Goal: Task Accomplishment & Management: Use online tool/utility

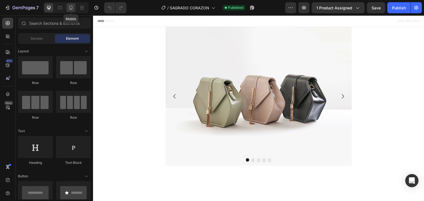
click at [73, 8] on icon at bounding box center [71, 8] width 6 height 6
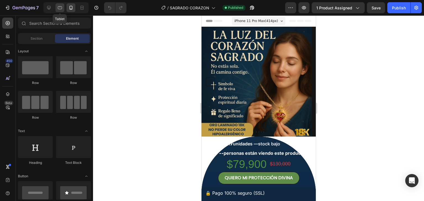
click at [61, 8] on icon at bounding box center [60, 8] width 6 height 6
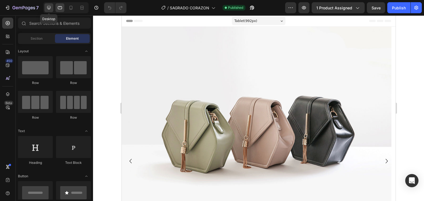
click at [50, 8] on icon at bounding box center [49, 8] width 4 height 4
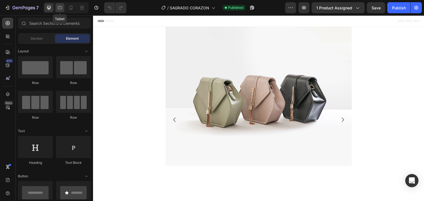
click at [56, 7] on div at bounding box center [59, 7] width 9 height 9
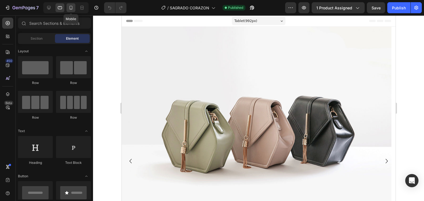
click at [67, 5] on div at bounding box center [70, 7] width 9 height 9
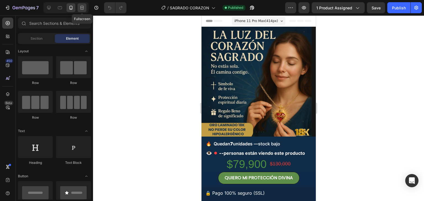
click at [83, 9] on icon at bounding box center [81, 9] width 3 height 1
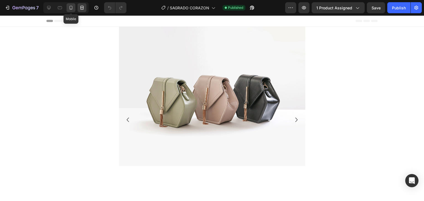
click at [71, 9] on icon at bounding box center [70, 9] width 1 height 1
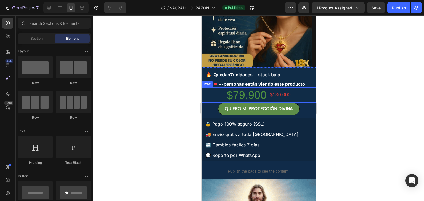
scroll to position [73, 0]
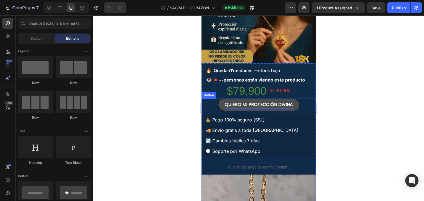
click at [284, 102] on p "QUIERO MI PROTECCIÓN DIVINA" at bounding box center [258, 105] width 68 height 8
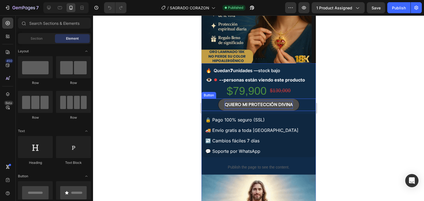
click at [284, 102] on p "QUIERO MI PROTECCIÓN DIVINA" at bounding box center [258, 105] width 68 height 8
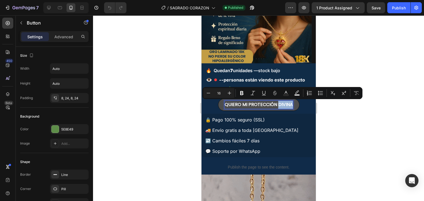
click at [284, 102] on p "QUIERO MI PROTECCIÓN DIVINA" at bounding box center [258, 105] width 68 height 8
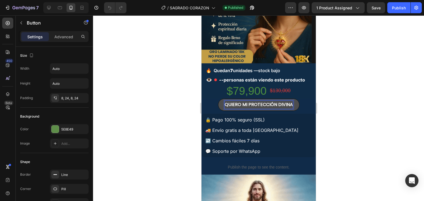
click at [274, 104] on p "QUIERO MI PROTECCIÓN DIVINA" at bounding box center [258, 105] width 68 height 8
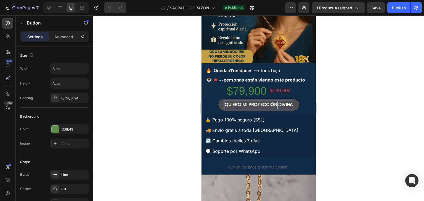
click at [274, 104] on p "QUIERO MI PROTECCIÓN DIVINA" at bounding box center [258, 105] width 68 height 8
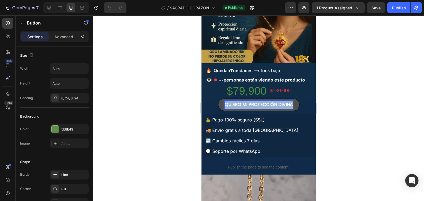
click at [274, 104] on p "QUIERO MI PROTECCIÓN DIVINA" at bounding box center [258, 105] width 68 height 8
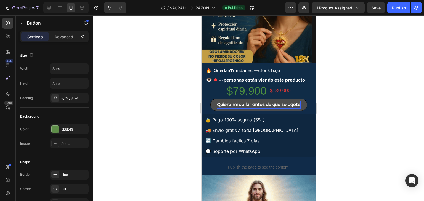
click at [368, 116] on div at bounding box center [258, 108] width 331 height 186
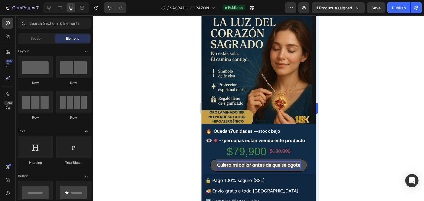
scroll to position [0, 0]
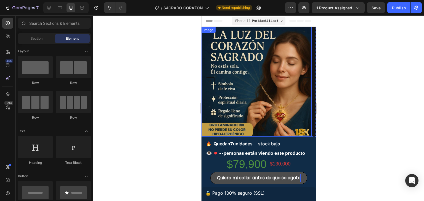
click at [229, 100] on img at bounding box center [256, 82] width 110 height 110
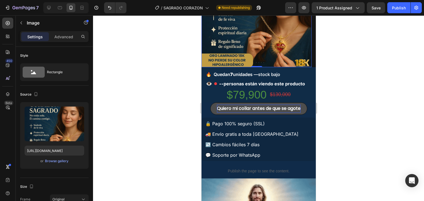
scroll to position [73, 0]
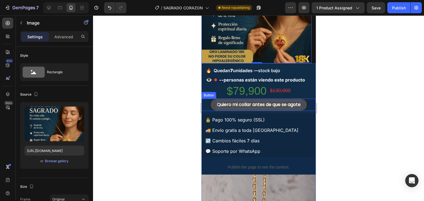
click at [354, 115] on div at bounding box center [258, 108] width 331 height 186
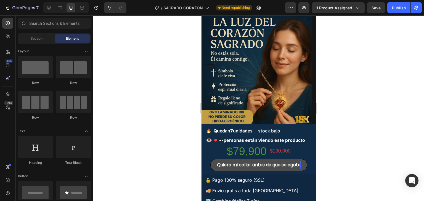
scroll to position [28, 0]
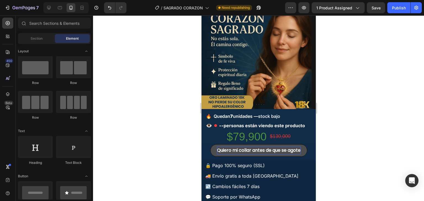
drag, startPoint x: 313, startPoint y: 114, endPoint x: 521, endPoint y: 52, distance: 217.3
click at [256, 151] on p "Quiero mi collar antes de que se agote" at bounding box center [259, 151] width 84 height 8
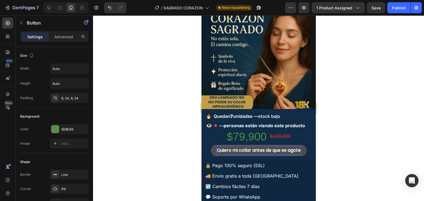
click at [256, 151] on p "Quiero mi collar antes de que se agote" at bounding box center [259, 151] width 84 height 8
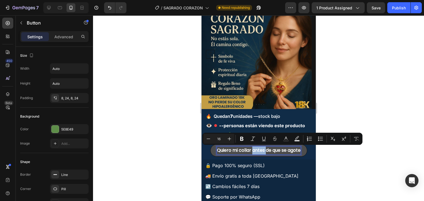
click at [256, 151] on p "Quiero mi collar antes de que se agote" at bounding box center [259, 151] width 84 height 8
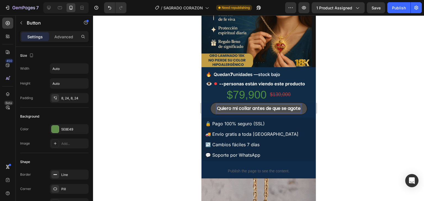
scroll to position [73, 0]
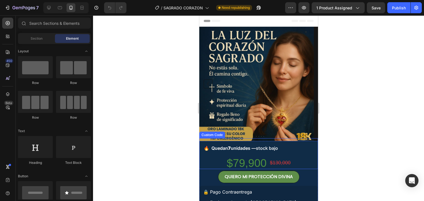
scroll to position [73, 0]
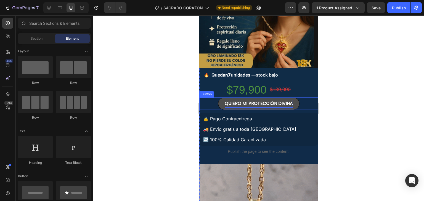
click at [276, 102] on p "QUIERO MI PROTECCIÓN DIVINA" at bounding box center [258, 104] width 68 height 8
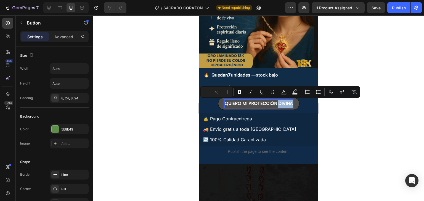
click at [283, 102] on p "QUIERO MI PROTECCIÓN DIVINA" at bounding box center [258, 104] width 68 height 8
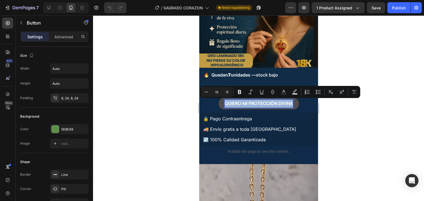
drag, startPoint x: 289, startPoint y: 103, endPoint x: 223, endPoint y: 101, distance: 65.7
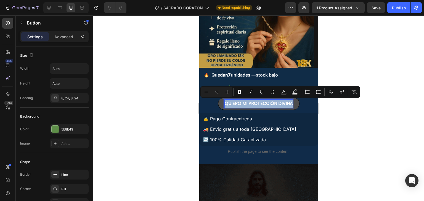
click at [224, 101] on p "QUIERO MI PROTECCIÓN DIVINA" at bounding box center [258, 104] width 68 height 8
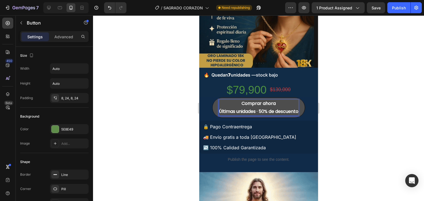
click at [337, 112] on div at bounding box center [258, 108] width 331 height 186
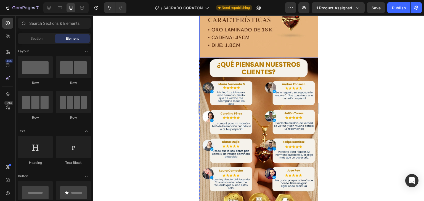
scroll to position [589, 0]
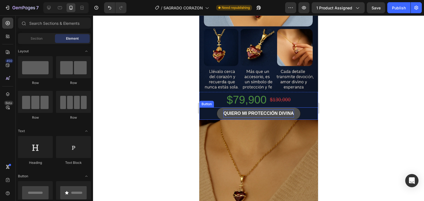
click at [262, 110] on p "QUIERO MI PROTECCIÓN DIVINA" at bounding box center [258, 114] width 70 height 8
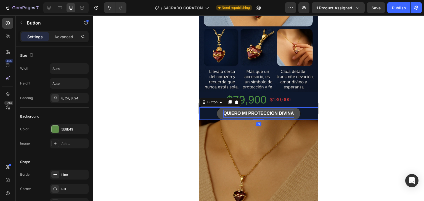
click at [262, 110] on p "QUIERO MI PROTECCIÓN DIVINA" at bounding box center [258, 114] width 70 height 8
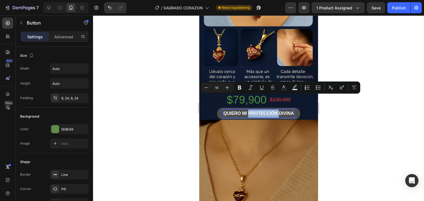
click at [274, 110] on p "QUIERO MI PROTECCIÓN DIVINA" at bounding box center [258, 114] width 70 height 8
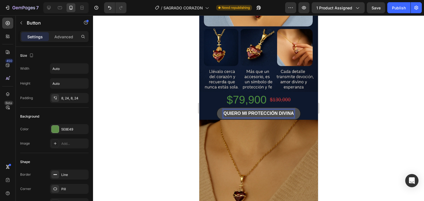
click at [291, 110] on p "QUIERO MI PROTECCIÓN DIVINA" at bounding box center [258, 114] width 70 height 8
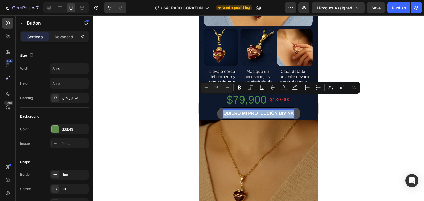
drag, startPoint x: 291, startPoint y: 97, endPoint x: 222, endPoint y: 96, distance: 69.0
click at [223, 110] on p "QUIERO MI PROTECCIÓN DIVINA" at bounding box center [258, 114] width 70 height 8
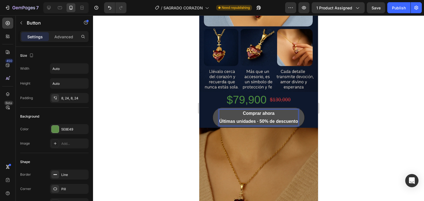
click at [364, 105] on div at bounding box center [258, 108] width 331 height 186
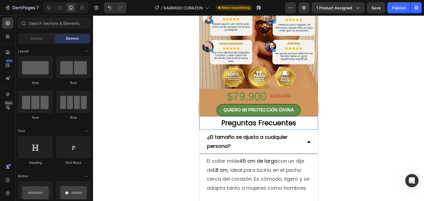
scroll to position [956, 0]
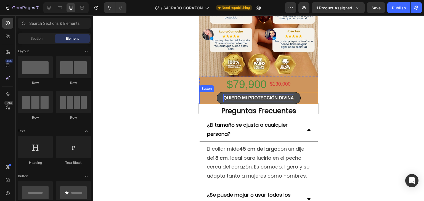
click at [286, 94] on p "QUIERO MI PROTECCIÓN DIVINA" at bounding box center [258, 98] width 70 height 8
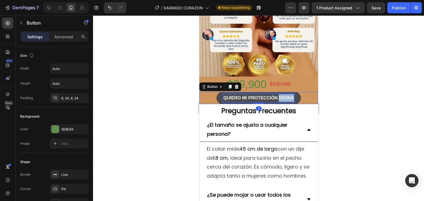
click at [286, 94] on p "QUIERO MI PROTECCIÓN DIVINA" at bounding box center [258, 98] width 70 height 8
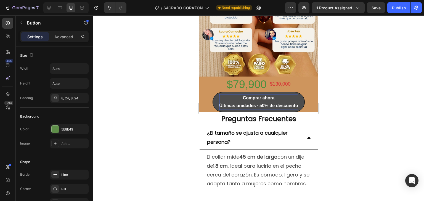
click at [361, 92] on div at bounding box center [258, 108] width 331 height 186
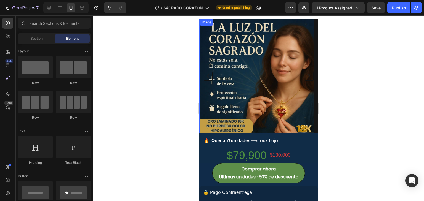
scroll to position [0, 0]
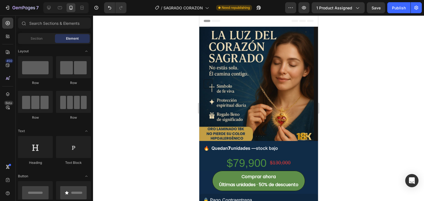
click at [374, 137] on div at bounding box center [258, 108] width 331 height 186
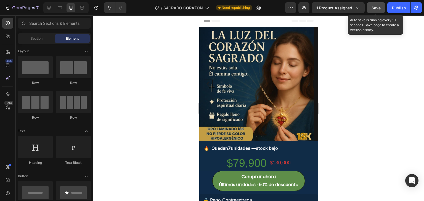
click at [373, 6] on span "Save" at bounding box center [375, 8] width 9 height 5
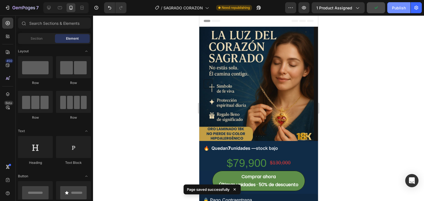
click at [399, 9] on div "Publish" at bounding box center [399, 8] width 14 height 6
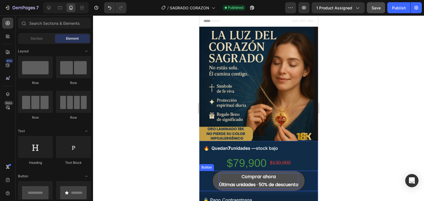
click at [267, 180] on strong "Comprar ahora" at bounding box center [258, 177] width 34 height 6
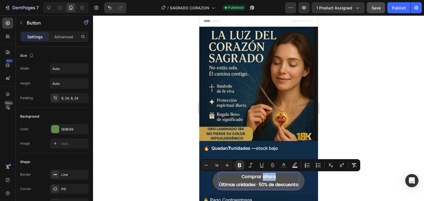
click at [286, 177] on p "Comprar ahora Últimas unidades · 50% de descuento" at bounding box center [258, 181] width 79 height 16
drag, startPoint x: 286, startPoint y: 177, endPoint x: 238, endPoint y: 178, distance: 48.3
click at [238, 178] on p "Comprar ahora Últimas unidades · 50% de descuento" at bounding box center [258, 181] width 79 height 16
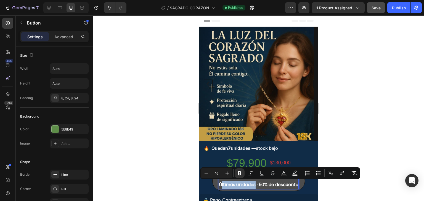
drag, startPoint x: 253, startPoint y: 186, endPoint x: 218, endPoint y: 187, distance: 35.3
click at [219, 187] on strong "Últimas unidades · 50% de descuento" at bounding box center [258, 185] width 79 height 6
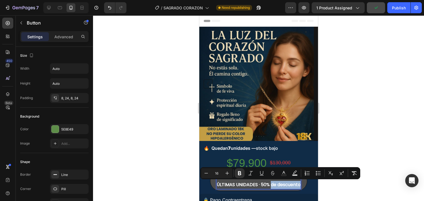
drag, startPoint x: 298, startPoint y: 185, endPoint x: 267, endPoint y: 187, distance: 30.5
click at [267, 187] on strong "ÚLTIMAS UNIDADES · 50% de descuento" at bounding box center [258, 185] width 84 height 6
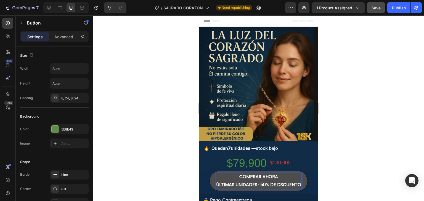
click at [275, 185] on strong "ÚLTIMAS UNIDADES · 50% DE DSCUENTO" at bounding box center [258, 185] width 85 height 6
click at [276, 185] on strong "ÚLTIMAS UNIDADES · 50% DE DSCUENTO" at bounding box center [258, 185] width 85 height 6
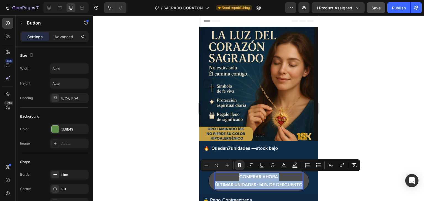
drag, startPoint x: 298, startPoint y: 182, endPoint x: 229, endPoint y: 180, distance: 69.0
click at [229, 180] on p "COMPRAR AHORA ÚLTIMAS UNIDADES · 50% DE DESCUENTO" at bounding box center [258, 181] width 87 height 16
copy p "COMPRAR AHORA ÚLTIMAS UNIDADES · 50% DE DESCUENTO"
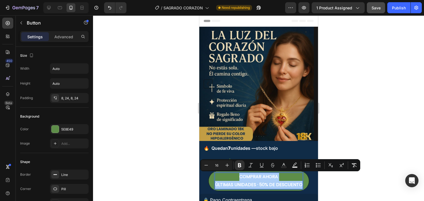
click at [383, 145] on div at bounding box center [258, 108] width 331 height 186
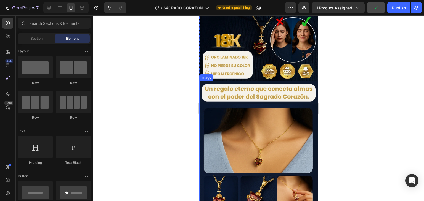
scroll to position [589, 0]
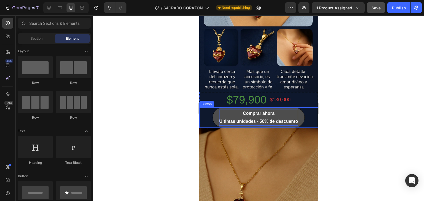
click at [272, 111] on strong "Comprar ahora" at bounding box center [259, 113] width 32 height 5
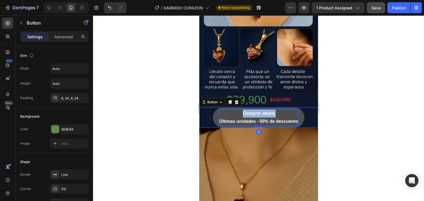
click at [272, 111] on strong "Comprar ahora" at bounding box center [259, 113] width 32 height 5
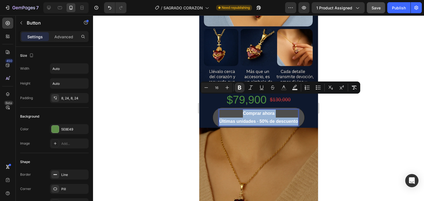
drag, startPoint x: 295, startPoint y: 106, endPoint x: 221, endPoint y: 100, distance: 74.2
click at [221, 110] on p "Comprar ahora Últimas unidades · 50% de descuento" at bounding box center [258, 118] width 79 height 16
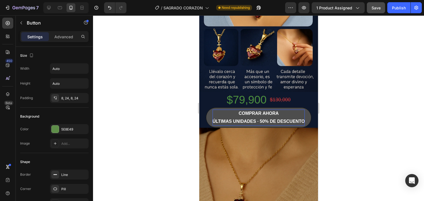
click at [358, 113] on div at bounding box center [258, 108] width 331 height 186
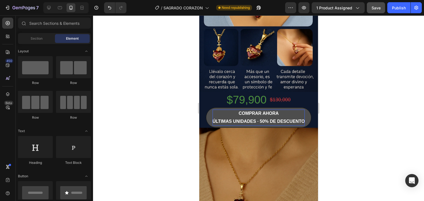
click at [374, 105] on div at bounding box center [258, 108] width 331 height 186
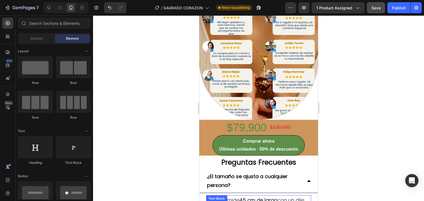
scroll to position [883, 0]
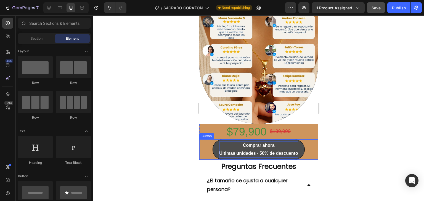
click at [276, 152] on strong "Últimas unidades · 50% de descuento" at bounding box center [258, 153] width 79 height 5
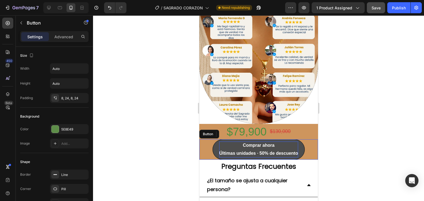
click at [276, 152] on strong "Últimas unidades · 50% de descuento" at bounding box center [258, 153] width 79 height 5
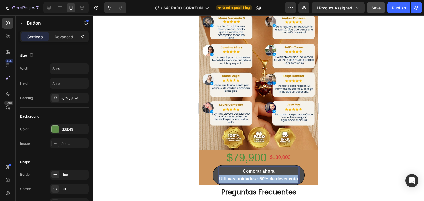
click at [276, 177] on strong "Últimas unidades · 50% de descuento" at bounding box center [258, 179] width 79 height 5
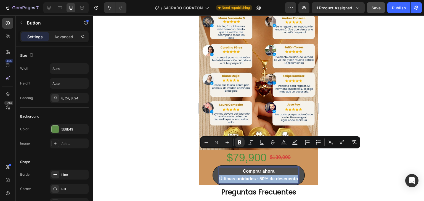
click at [290, 177] on strong "Últimas unidades · 50% de descuento" at bounding box center [258, 179] width 79 height 5
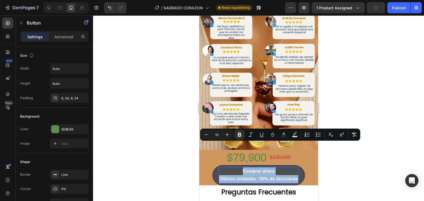
drag, startPoint x: 295, startPoint y: 153, endPoint x: 232, endPoint y: 143, distance: 63.7
click at [232, 168] on p "Comprar ahora Últimas unidades · 50% de descuento" at bounding box center [258, 176] width 79 height 16
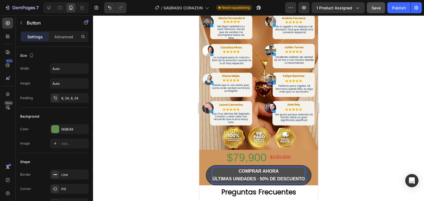
click at [377, 123] on div at bounding box center [258, 108] width 331 height 186
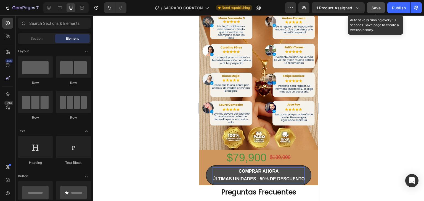
click at [380, 9] on span "Save" at bounding box center [375, 8] width 9 height 5
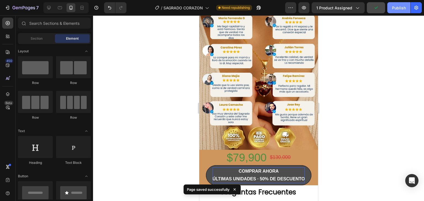
click at [400, 8] on div "Publish" at bounding box center [399, 8] width 14 height 6
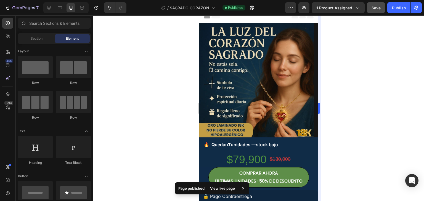
scroll to position [0, 0]
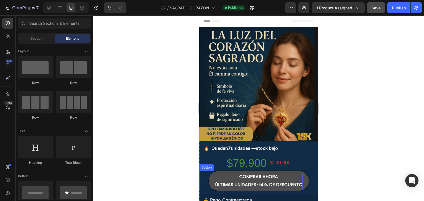
click at [267, 183] on strong "ÚLTIMAS UNIDADES · 50% DE DESCUENTO" at bounding box center [258, 185] width 87 height 6
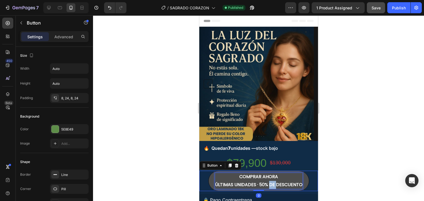
click at [267, 183] on strong "ÚLTIMAS UNIDADES · 50% DE DESCUENTO" at bounding box center [258, 185] width 87 height 6
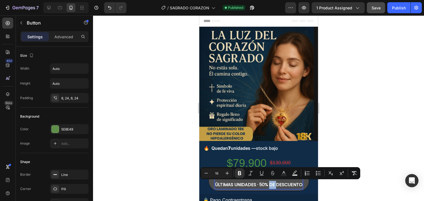
click at [270, 183] on strong "ÚLTIMAS UNIDADES · 50% DE DESCUENTO" at bounding box center [258, 185] width 87 height 6
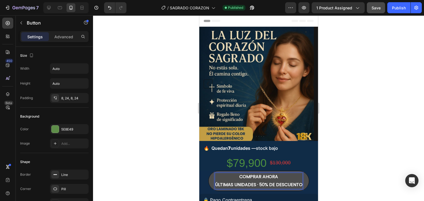
click at [275, 183] on strong "ÚLTIMAS UNIDADES · 50% DE DESCUENTO" at bounding box center [258, 185] width 87 height 6
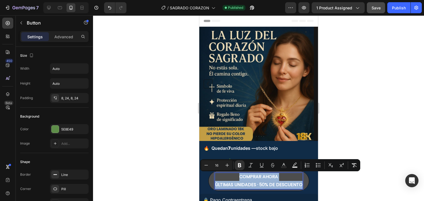
drag, startPoint x: 298, startPoint y: 185, endPoint x: 220, endPoint y: 180, distance: 78.6
click at [220, 180] on p "COMPRAR AHORA ÚLTIMAS UNIDADES · 50% DE DESCUENTO" at bounding box center [258, 181] width 87 height 16
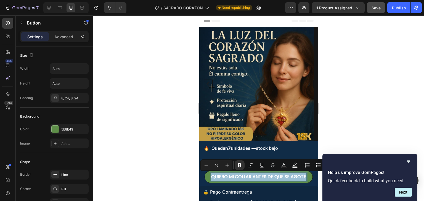
drag, startPoint x: 211, startPoint y: 176, endPoint x: 333, endPoint y: 174, distance: 122.2
copy strong "QUIERO MI COLLAR ANTES DE QUE SE AGOTE"
click at [351, 125] on div at bounding box center [258, 108] width 331 height 186
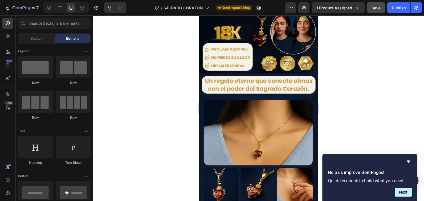
scroll to position [515, 0]
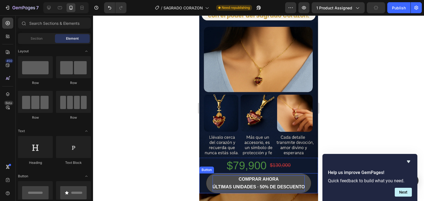
click at [275, 177] on strong "COMPRAR AHORA" at bounding box center [258, 179] width 40 height 5
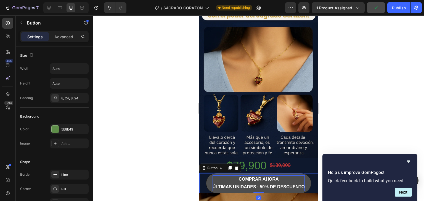
click at [275, 177] on strong "COMPRAR AHORA" at bounding box center [258, 179] width 40 height 5
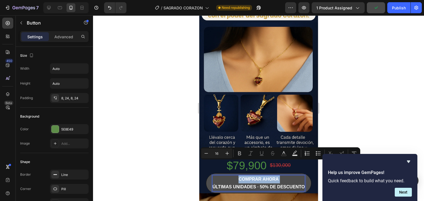
click at [285, 176] on p "COMPRAR AHORA ÚLTIMAS UNIDADES · 50% DE DESCUENTO" at bounding box center [258, 184] width 92 height 16
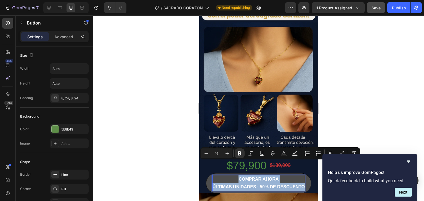
drag, startPoint x: 301, startPoint y: 171, endPoint x: 235, endPoint y: 164, distance: 66.8
click at [235, 176] on p "COMPRAR AHORA ÚLTIMAS UNIDADES · 50% DE DESCUENTO" at bounding box center [258, 184] width 92 height 16
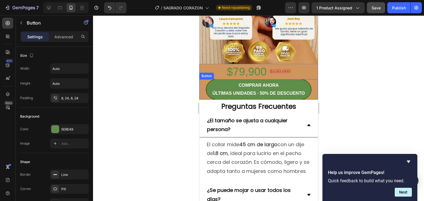
scroll to position [956, 0]
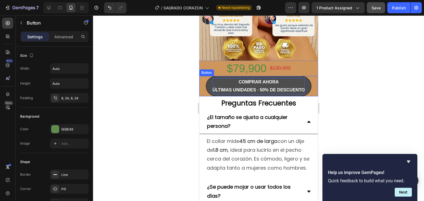
click at [288, 88] on strong "ÚLTIMAS UNIDADES · 50% DE DESCUENTO" at bounding box center [258, 90] width 92 height 5
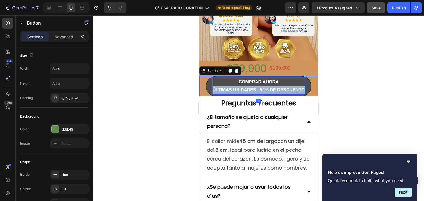
click at [288, 88] on strong "ÚLTIMAS UNIDADES · 50% DE DESCUENTO" at bounding box center [258, 90] width 92 height 5
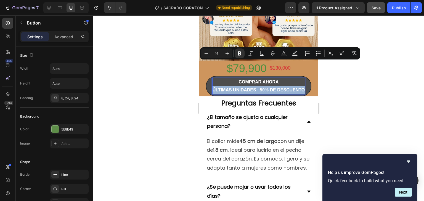
click at [288, 88] on strong "ÚLTIMAS UNIDADES · 50% DE DESCUENTO" at bounding box center [258, 90] width 92 height 5
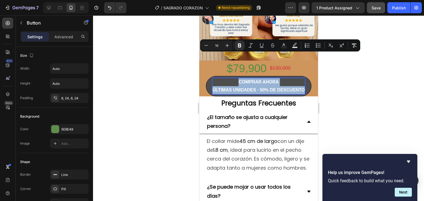
drag, startPoint x: 301, startPoint y: 63, endPoint x: 221, endPoint y: 54, distance: 80.6
click at [221, 78] on p "COMPRAR AHORA ÚLTIMAS UNIDADES · 50% DE DESCUENTO" at bounding box center [258, 86] width 92 height 16
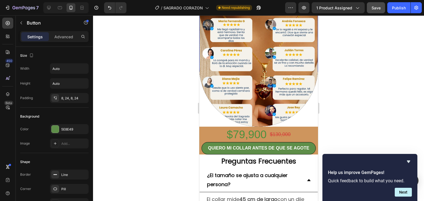
scroll to position [859, 0]
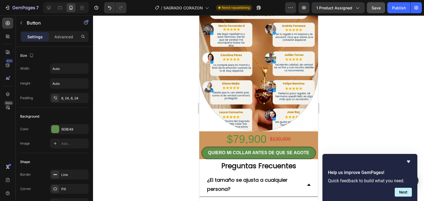
click at [363, 65] on div at bounding box center [258, 108] width 331 height 186
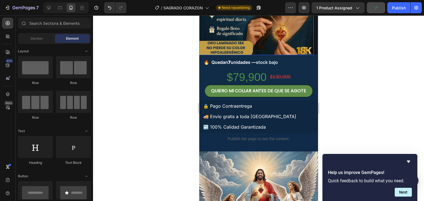
scroll to position [50, 0]
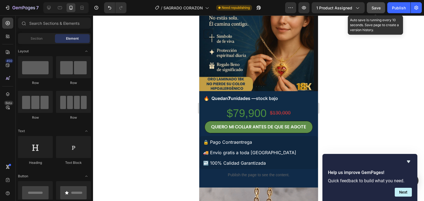
click at [372, 6] on span "Save" at bounding box center [375, 8] width 9 height 5
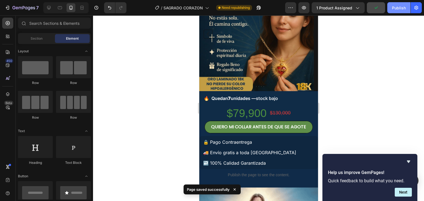
click at [402, 7] on div "Publish" at bounding box center [399, 8] width 14 height 6
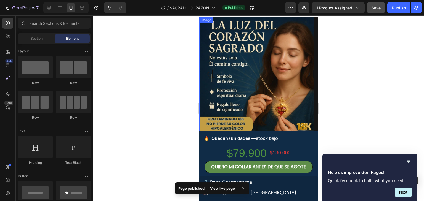
scroll to position [0, 0]
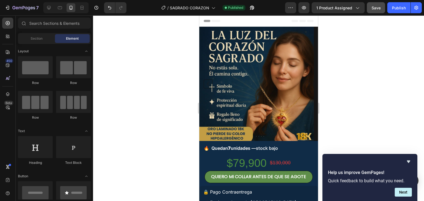
click at [377, 8] on span "Save" at bounding box center [375, 8] width 9 height 5
click at [393, 9] on div "Publish" at bounding box center [399, 8] width 14 height 6
click at [379, 95] on div at bounding box center [258, 108] width 331 height 186
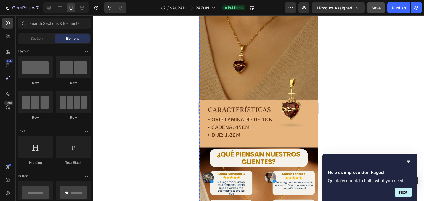
scroll to position [736, 0]
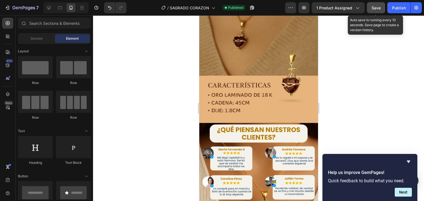
click at [380, 8] on span "Save" at bounding box center [375, 8] width 9 height 5
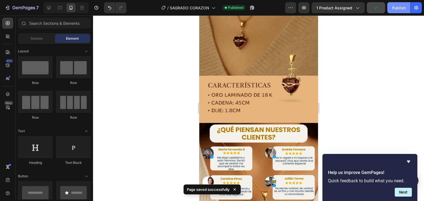
click at [404, 5] on div "Publish" at bounding box center [399, 8] width 14 height 6
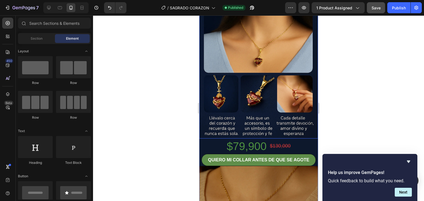
scroll to position [589, 0]
